Goal: Transaction & Acquisition: Purchase product/service

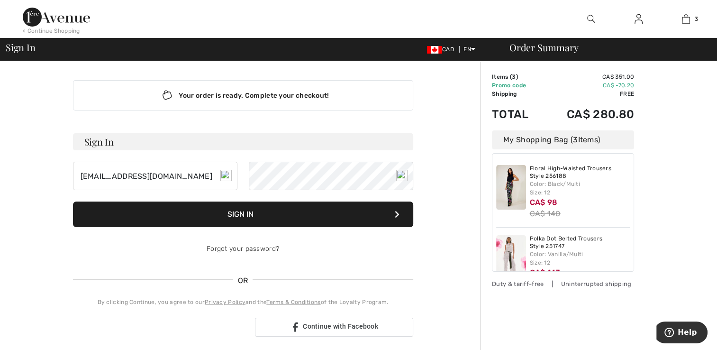
click at [237, 215] on button "Sign In" at bounding box center [243, 214] width 340 height 26
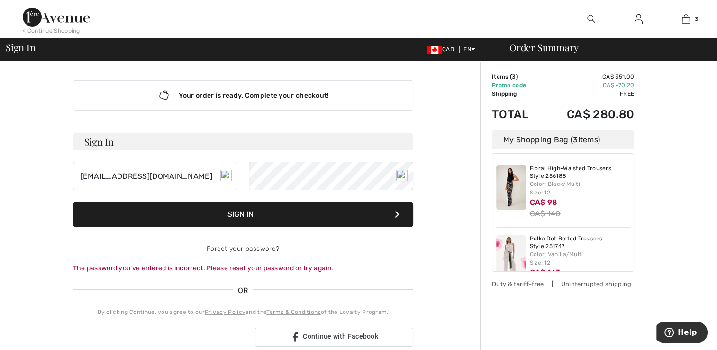
click at [243, 210] on button "Sign In" at bounding box center [243, 214] width 340 height 26
type input "[EMAIL_ADDRESS][DOMAIN_NAME]"
click at [300, 212] on button "Sign In" at bounding box center [243, 214] width 340 height 26
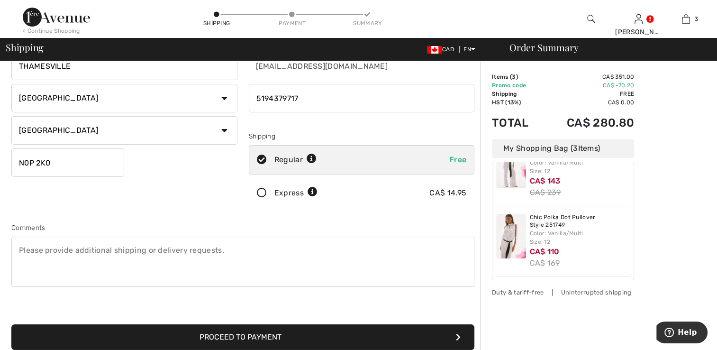
scroll to position [126, 0]
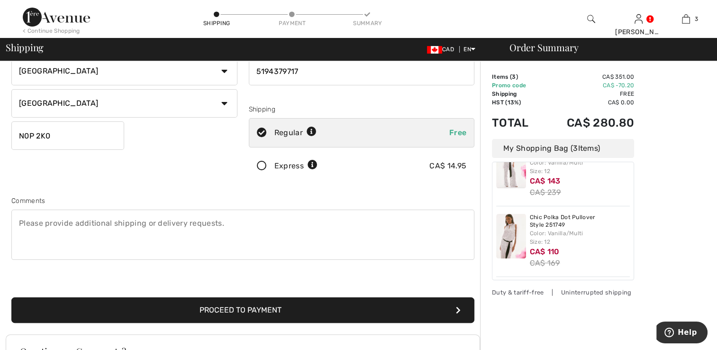
click at [270, 314] on button "Proceed to Payment" at bounding box center [242, 310] width 463 height 26
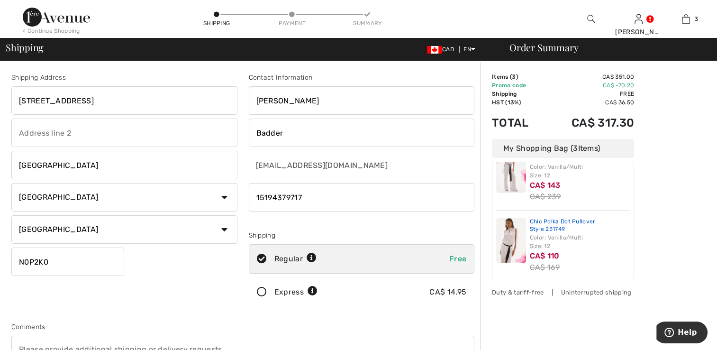
scroll to position [93, 0]
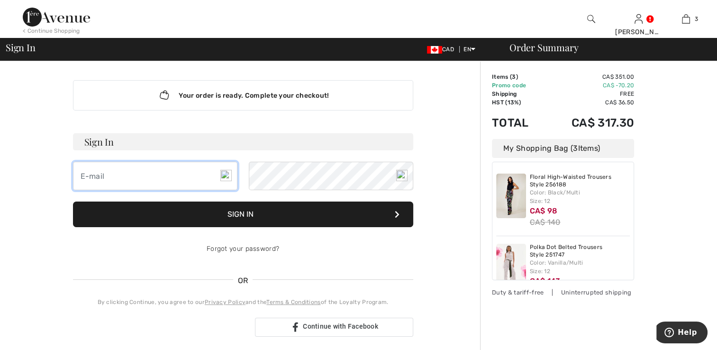
type input "[EMAIL_ADDRESS][DOMAIN_NAME]"
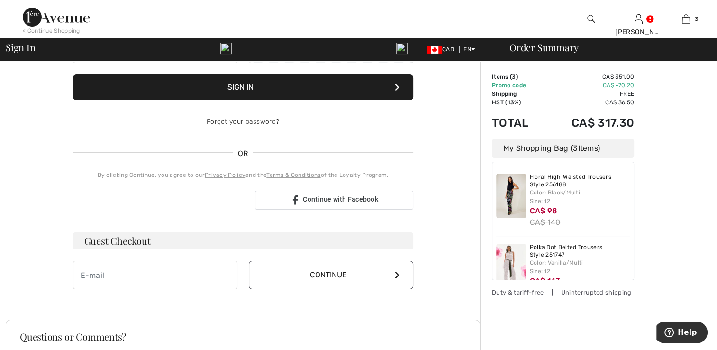
scroll to position [127, 0]
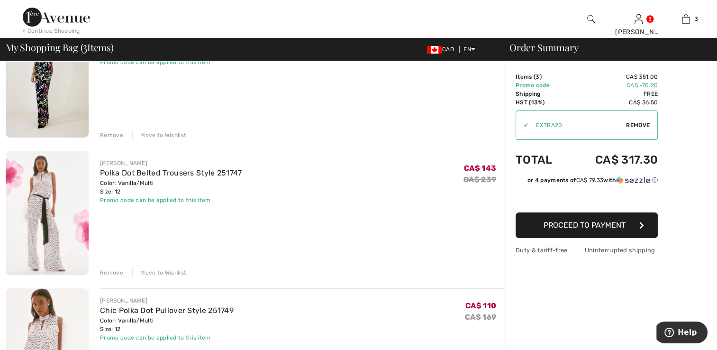
click at [116, 270] on div "Remove" at bounding box center [111, 272] width 23 height 9
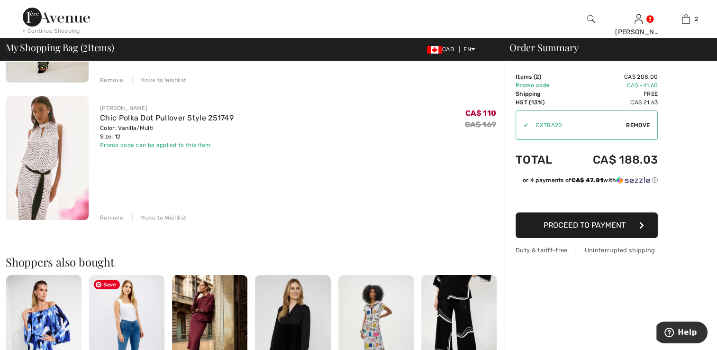
scroll to position [190, 0]
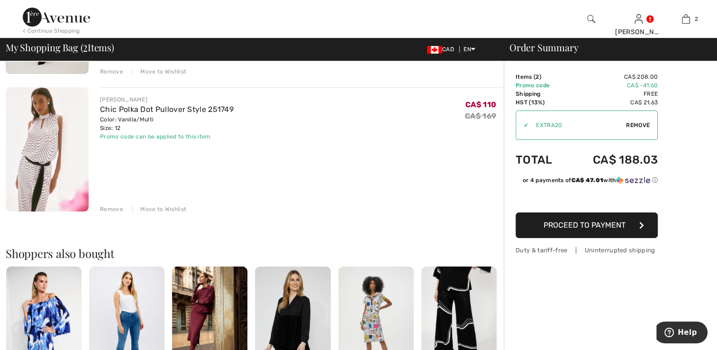
click at [118, 209] on div "Remove" at bounding box center [111, 209] width 23 height 9
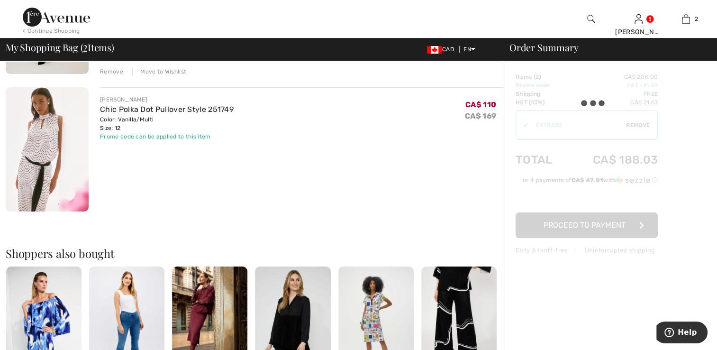
scroll to position [182, 0]
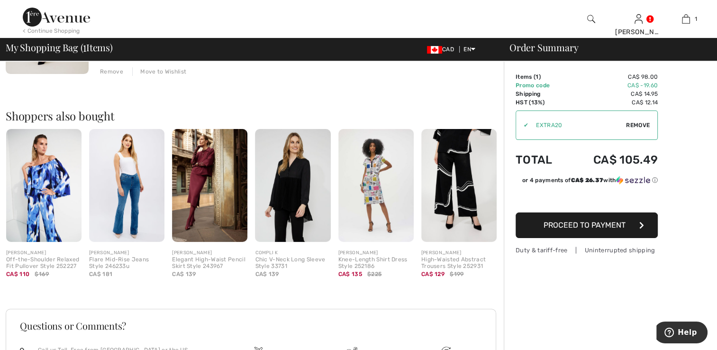
click at [588, 222] on span "Proceed to Payment" at bounding box center [585, 224] width 82 height 9
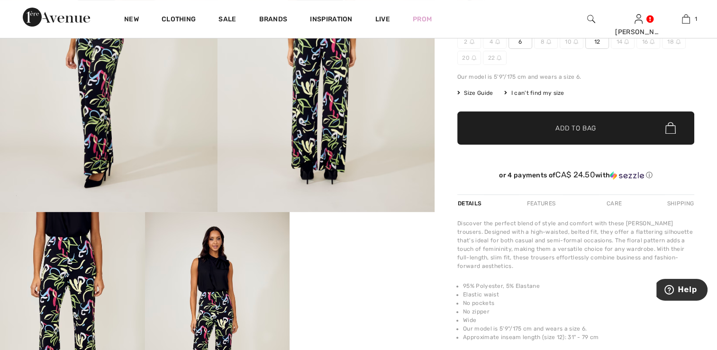
scroll to position [316, 0]
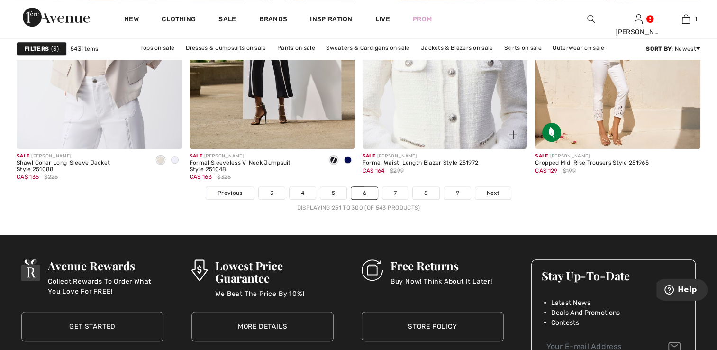
scroll to position [4353, 0]
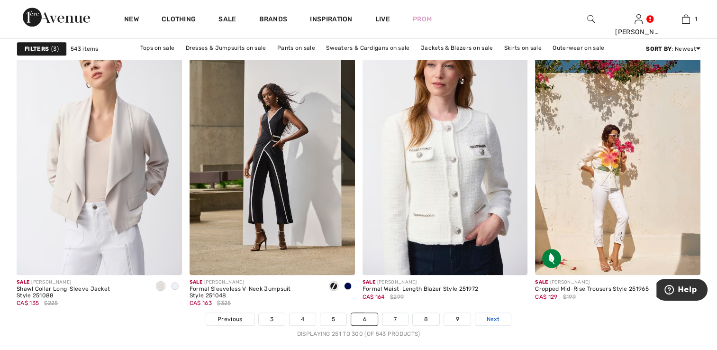
click at [492, 316] on span "Next" at bounding box center [493, 319] width 13 height 9
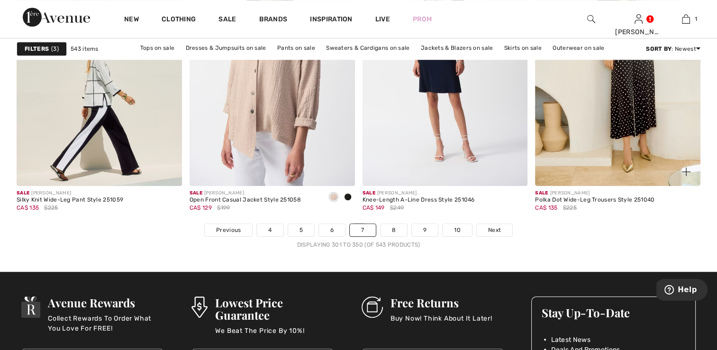
scroll to position [4486, 0]
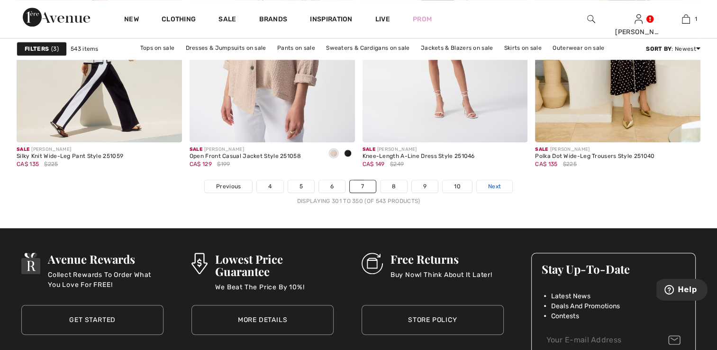
click at [488, 185] on span "Next" at bounding box center [494, 186] width 13 height 9
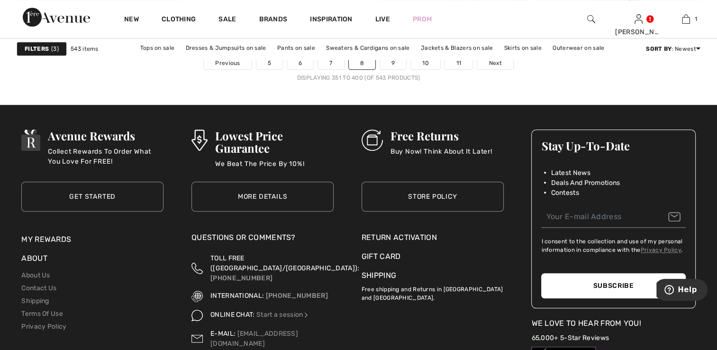
scroll to position [4479, 0]
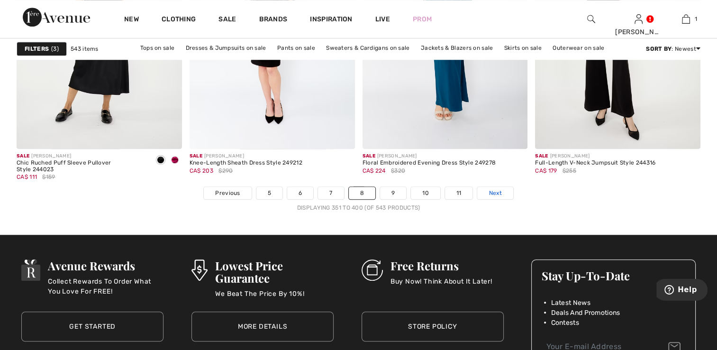
click at [502, 191] on link "Next" at bounding box center [495, 193] width 36 height 12
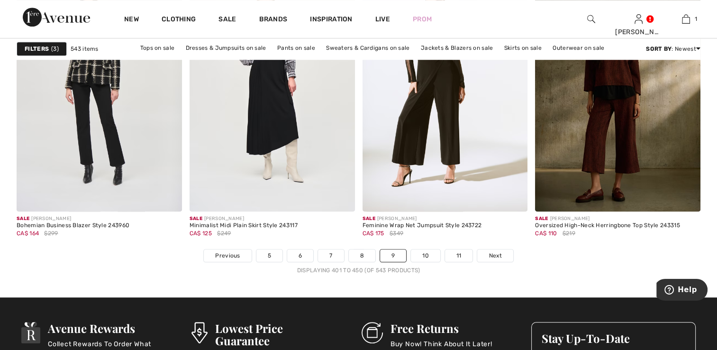
scroll to position [4417, 0]
click at [238, 257] on span "Previous" at bounding box center [227, 255] width 25 height 9
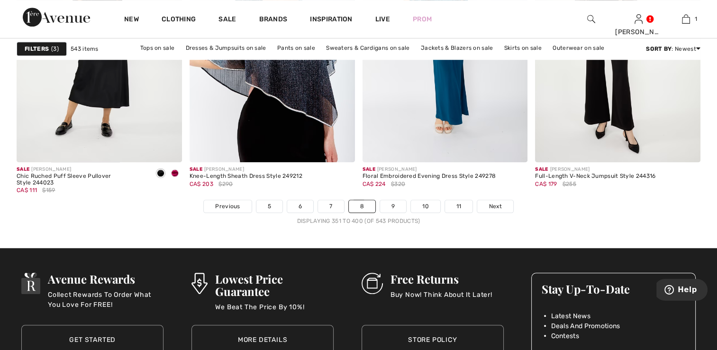
scroll to position [4417, 0]
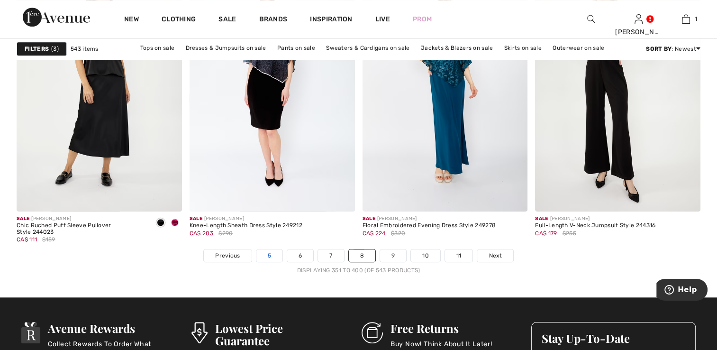
click at [265, 255] on link "5" at bounding box center [269, 255] width 26 height 12
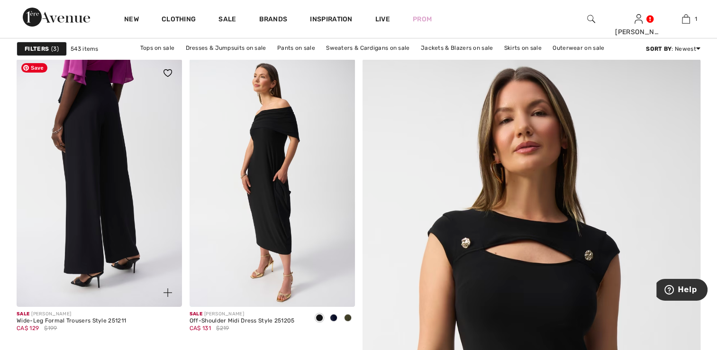
scroll to position [253, 0]
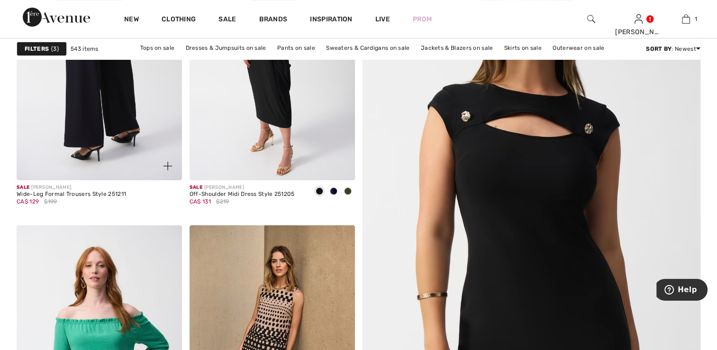
click at [82, 130] on img at bounding box center [99, 56] width 165 height 248
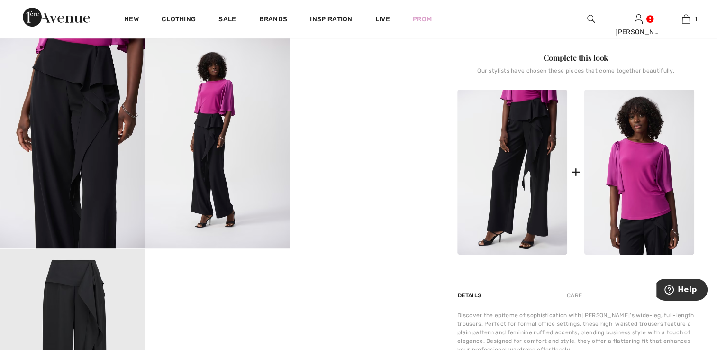
scroll to position [442, 0]
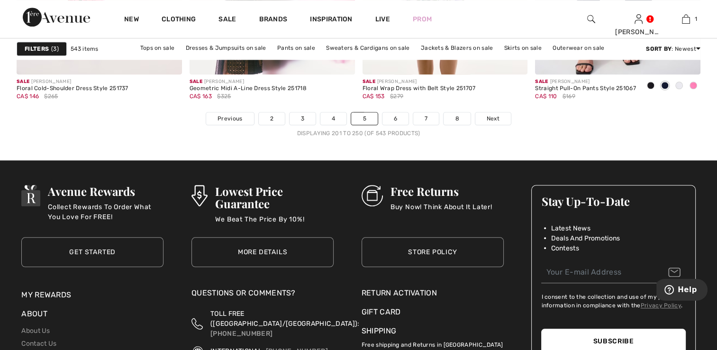
scroll to position [4486, 0]
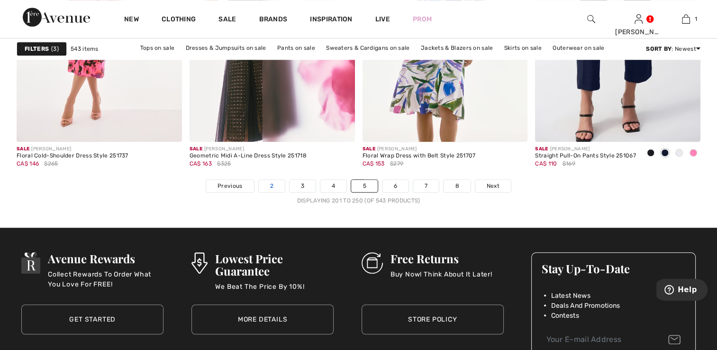
click at [262, 186] on link "2" at bounding box center [272, 186] width 26 height 12
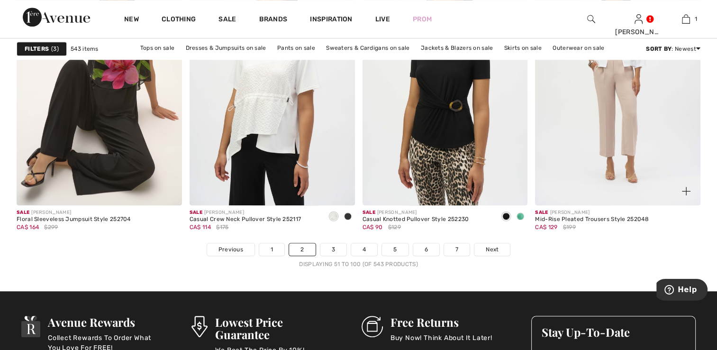
scroll to position [4360, 0]
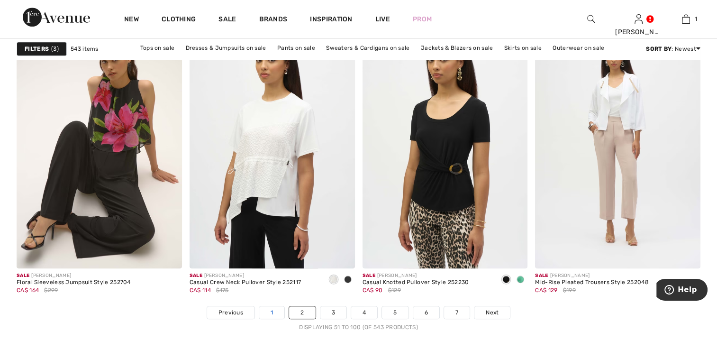
click at [277, 312] on link "1" at bounding box center [271, 312] width 25 height 12
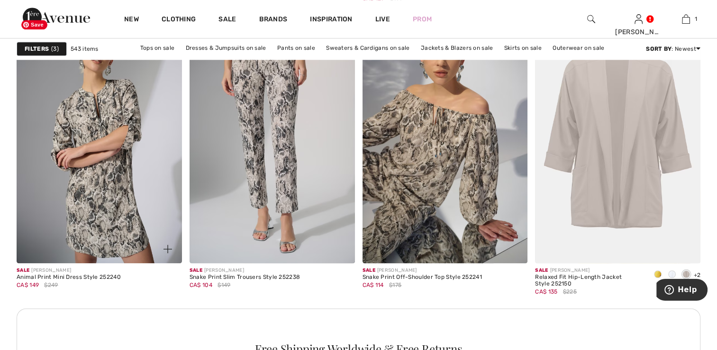
scroll to position [1074, 0]
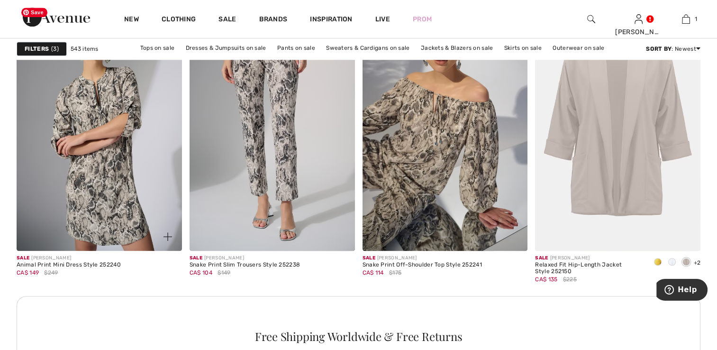
click at [98, 179] on img at bounding box center [99, 127] width 165 height 248
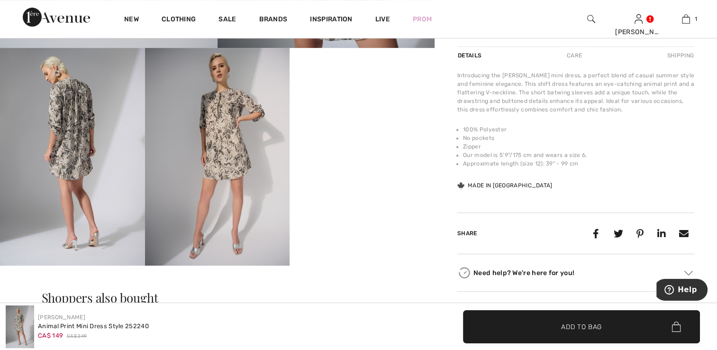
scroll to position [190, 0]
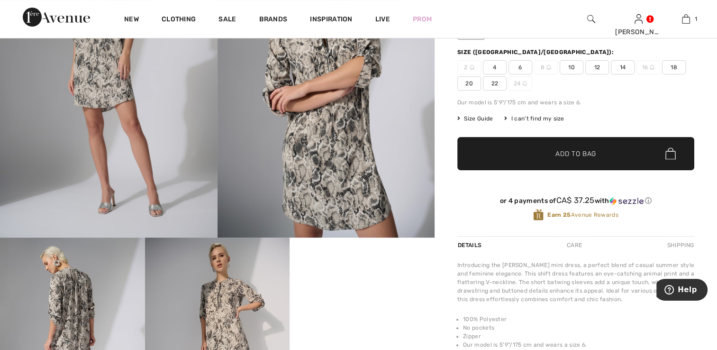
click at [480, 117] on span "Size Guide" at bounding box center [475, 118] width 36 height 9
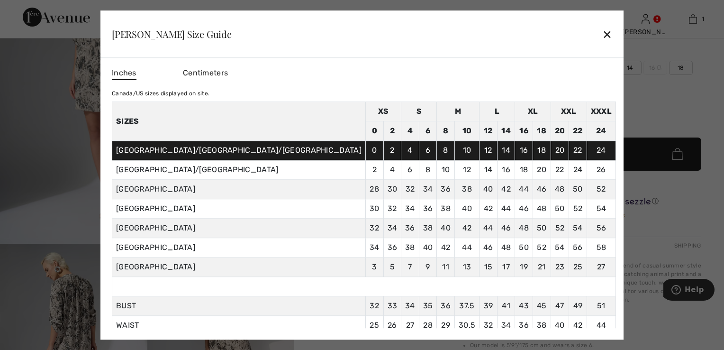
click at [602, 33] on div "✕" at bounding box center [607, 34] width 10 height 20
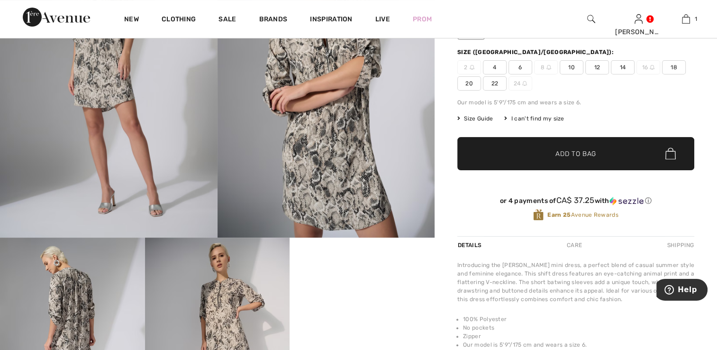
click at [624, 67] on span "14" at bounding box center [623, 67] width 24 height 14
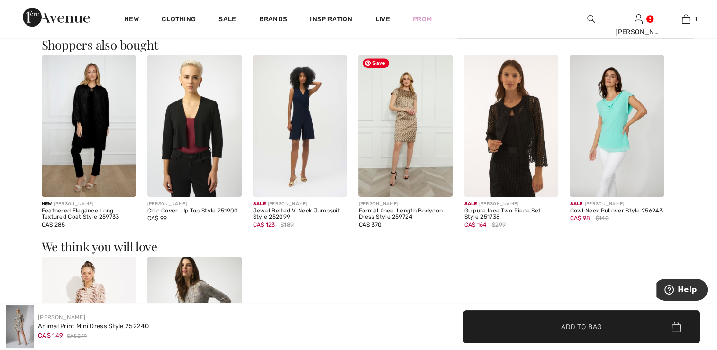
scroll to position [695, 0]
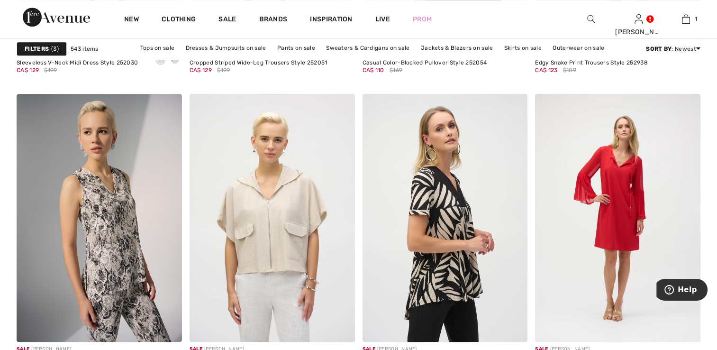
scroll to position [4296, 0]
